Goal: Task Accomplishment & Management: Use online tool/utility

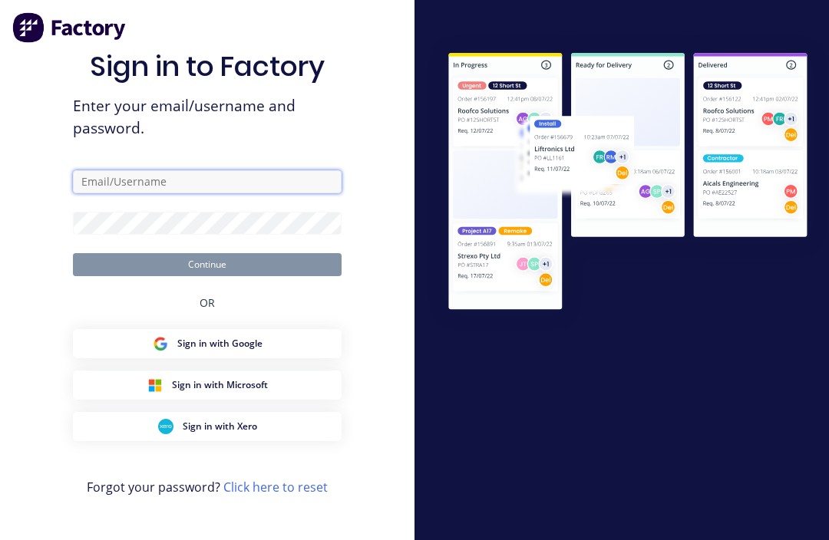
click at [179, 193] on input "text" at bounding box center [207, 181] width 269 height 23
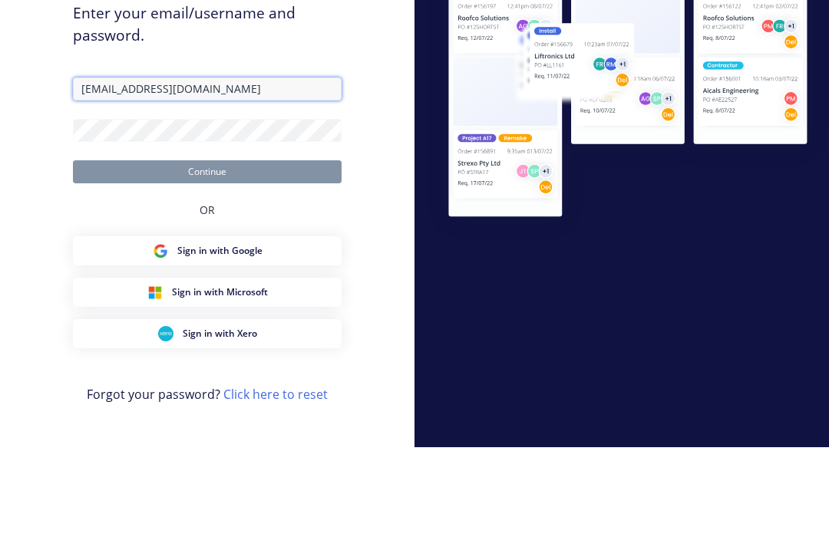
type input "[EMAIL_ADDRESS][DOMAIN_NAME]"
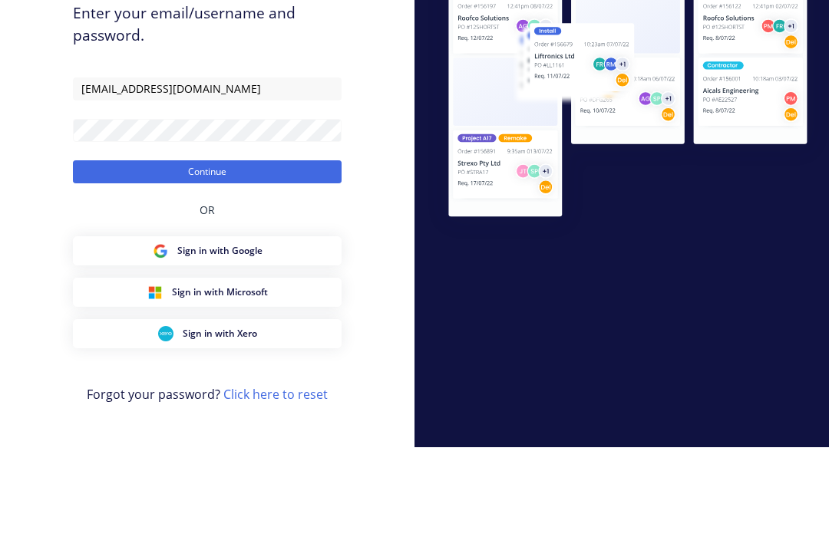
click at [247, 253] on button "Continue" at bounding box center [207, 264] width 269 height 23
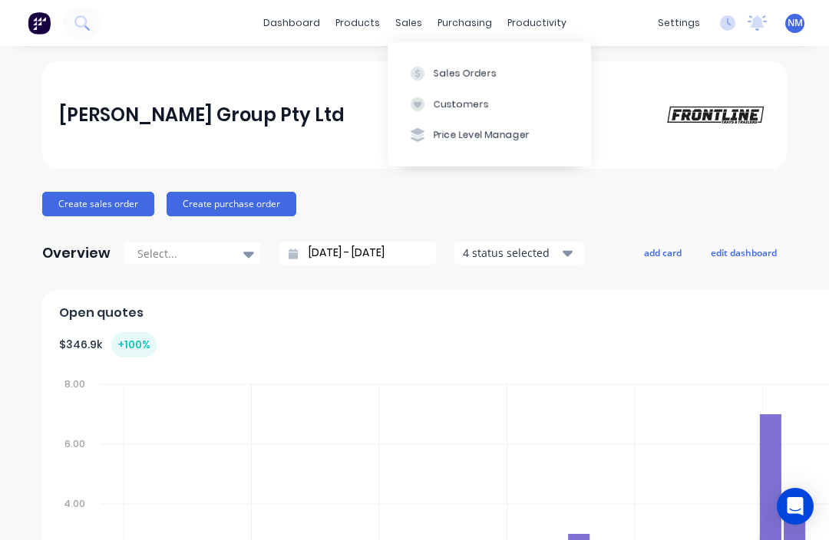
click at [437, 71] on div "Sales Orders" at bounding box center [465, 74] width 63 height 14
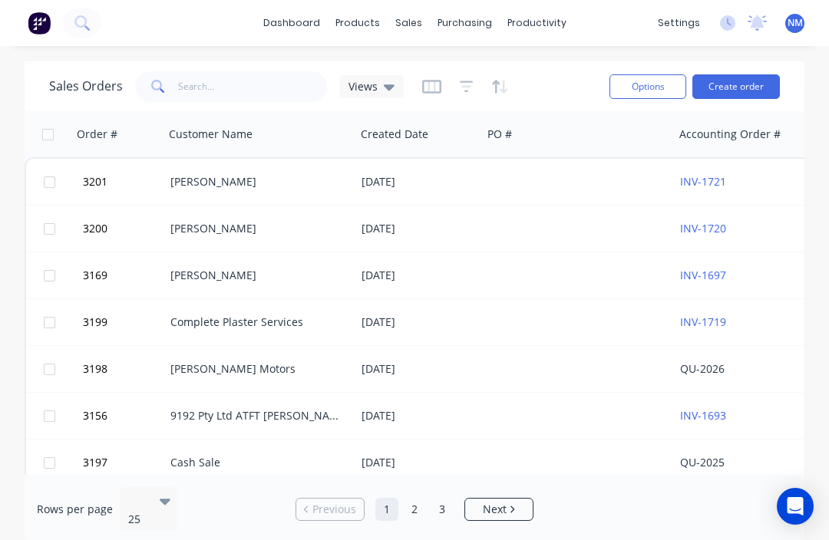
click at [288, 194] on div "[PERSON_NAME]" at bounding box center [259, 182] width 191 height 46
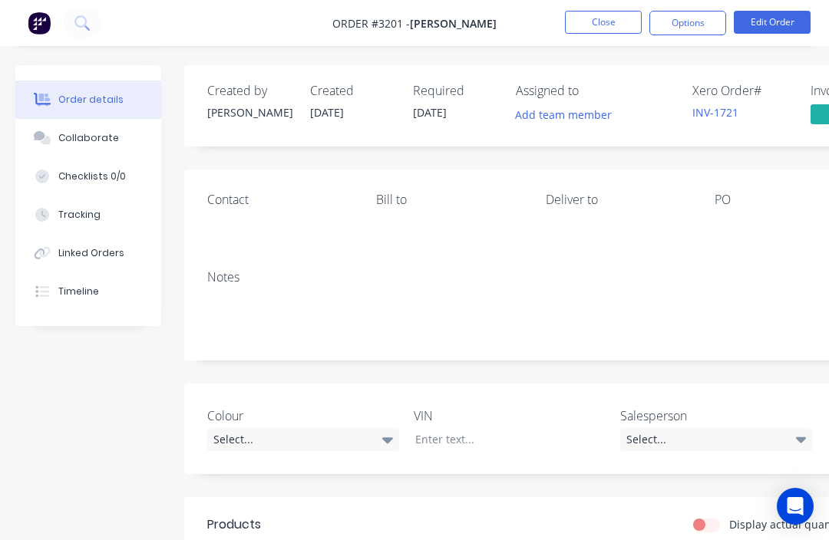
click at [673, 35] on button "Options" at bounding box center [687, 23] width 77 height 25
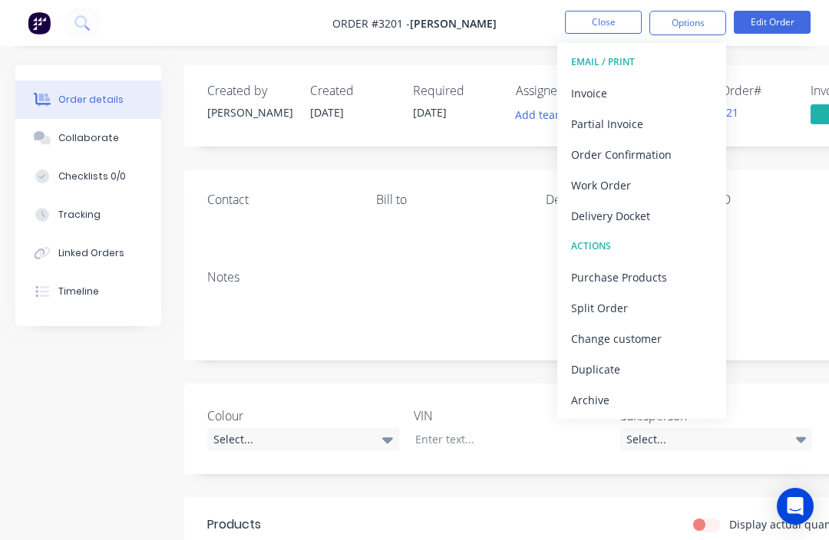
click at [599, 100] on div "Invoice" at bounding box center [641, 93] width 141 height 22
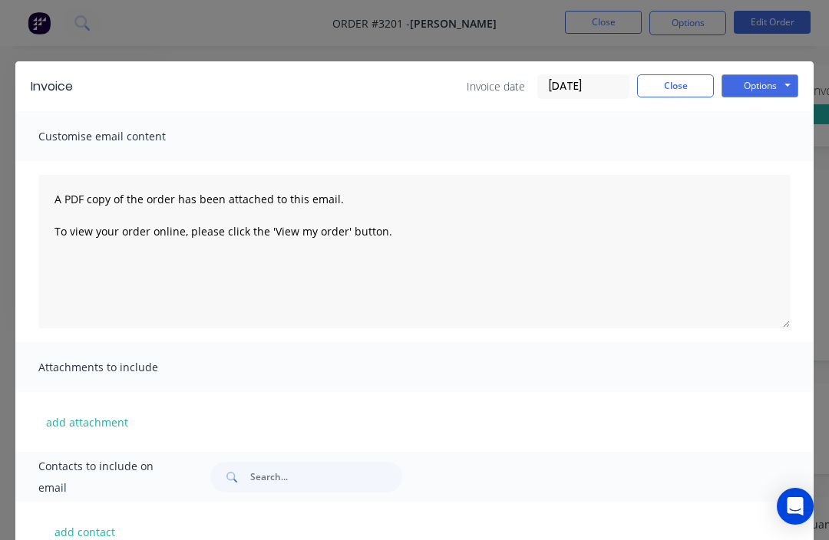
click at [757, 88] on button "Options" at bounding box center [759, 85] width 77 height 23
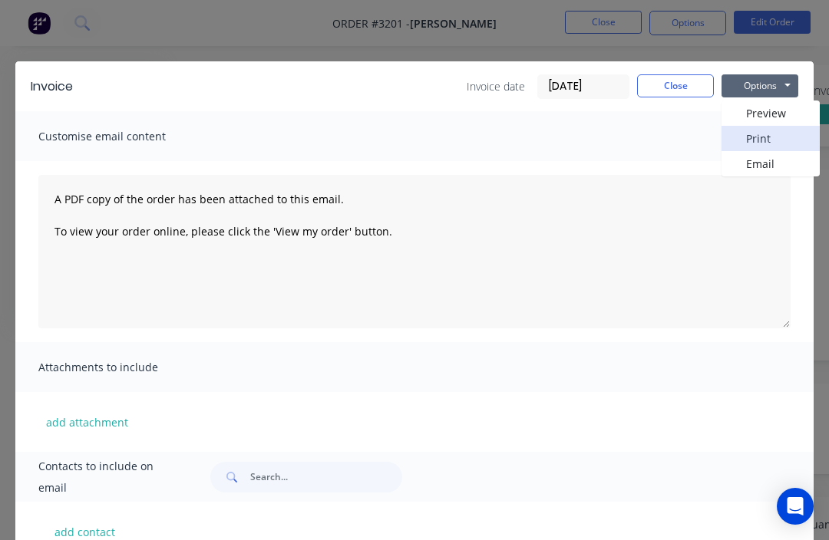
click at [762, 145] on button "Print" at bounding box center [770, 138] width 98 height 25
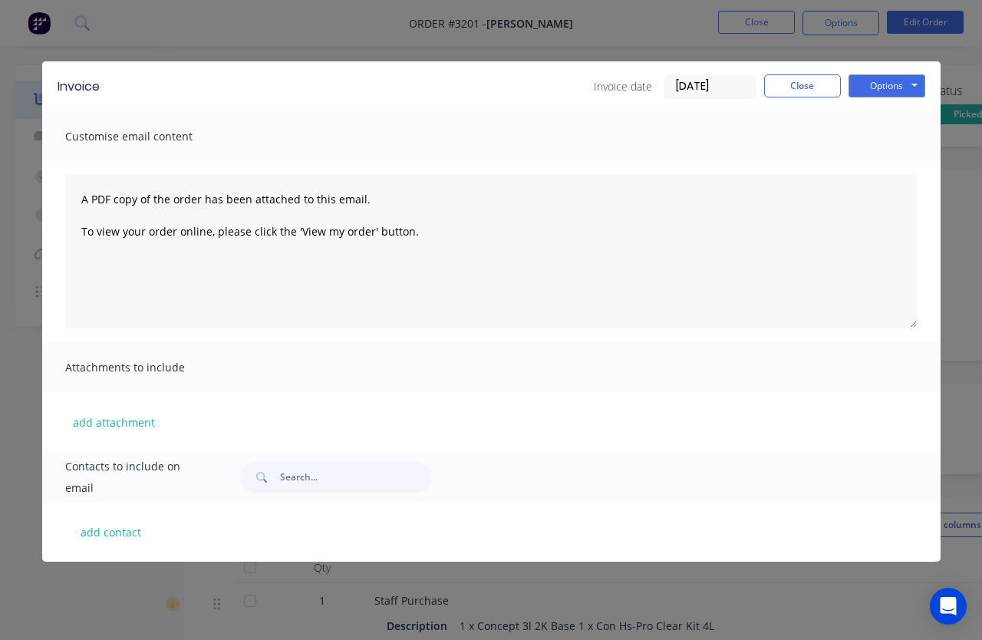
click at [828, 85] on button "Options" at bounding box center [887, 85] width 77 height 23
click at [828, 141] on button "Print" at bounding box center [898, 138] width 98 height 25
